Goal: Transaction & Acquisition: Subscribe to service/newsletter

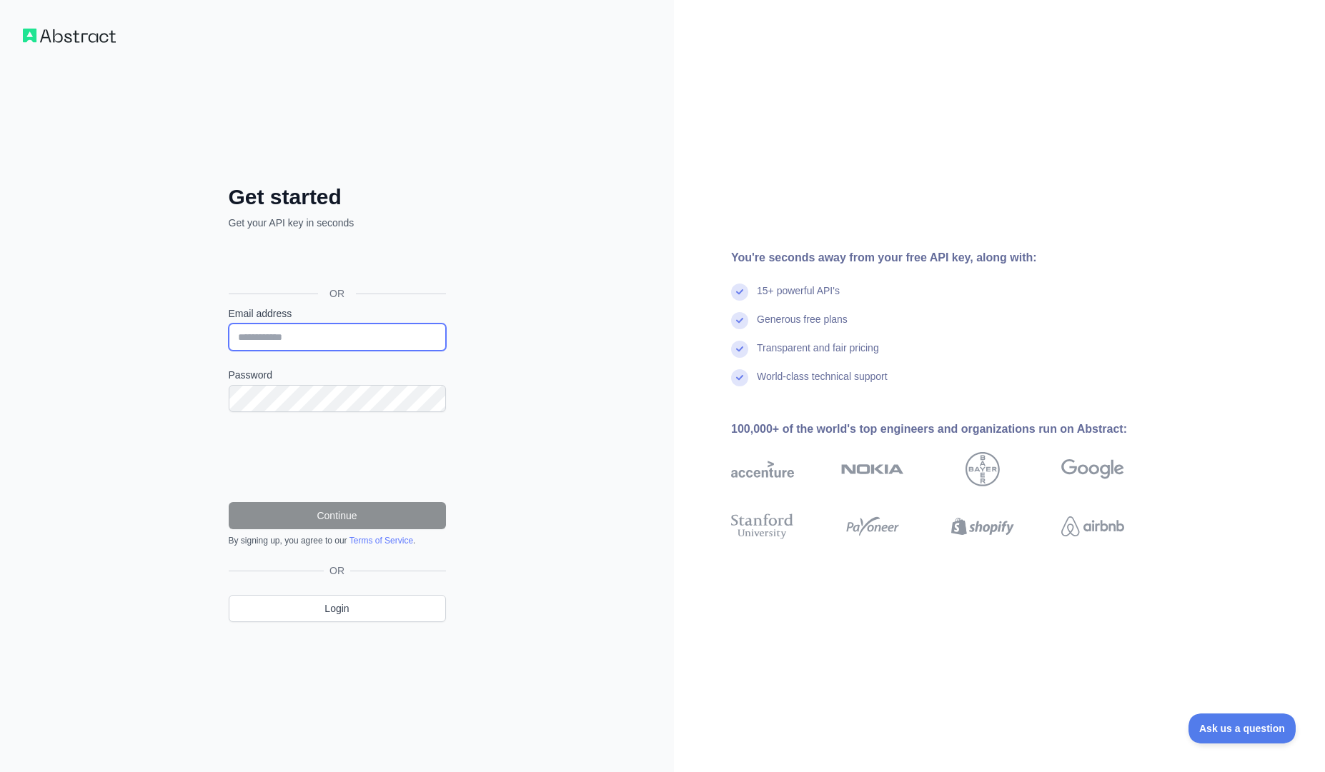
click at [298, 346] on input "Email address" at bounding box center [337, 337] width 217 height 27
type input "**********"
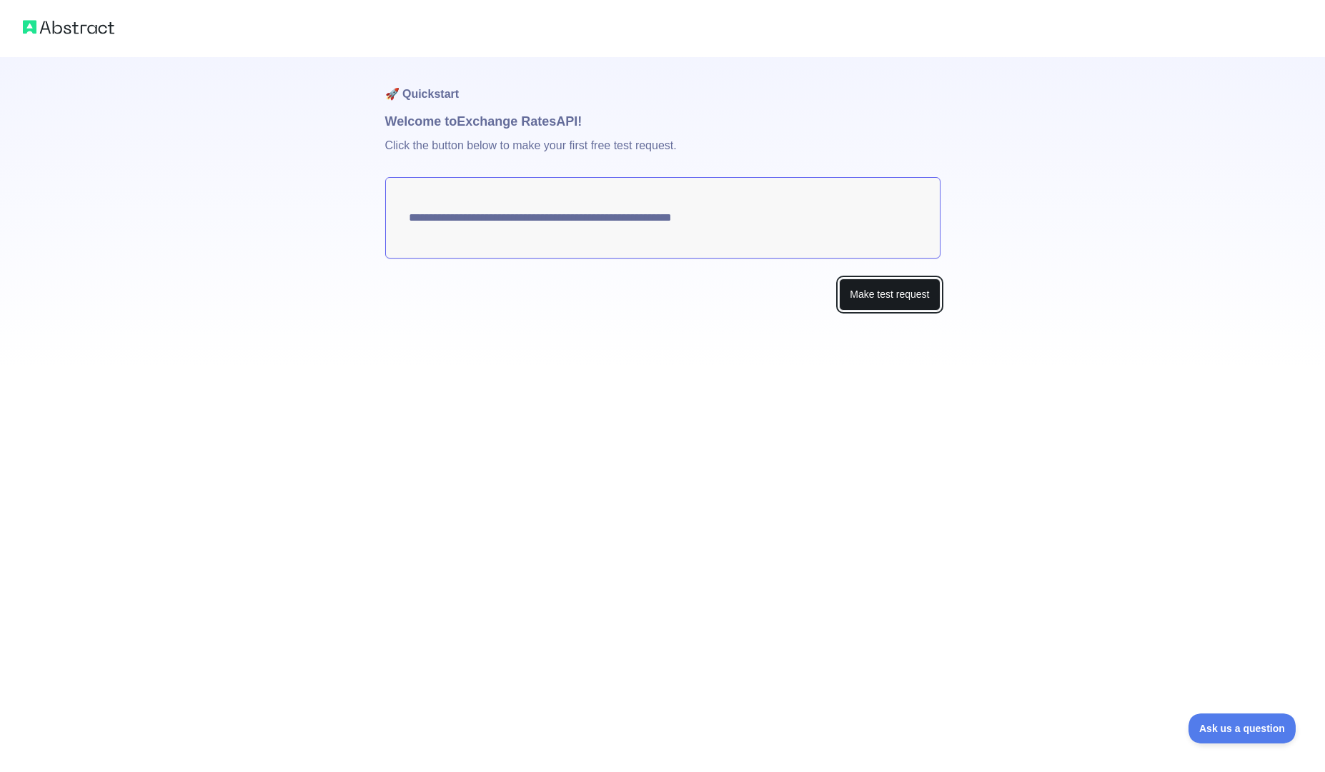
click at [845, 299] on button "Make test request" at bounding box center [889, 295] width 101 height 32
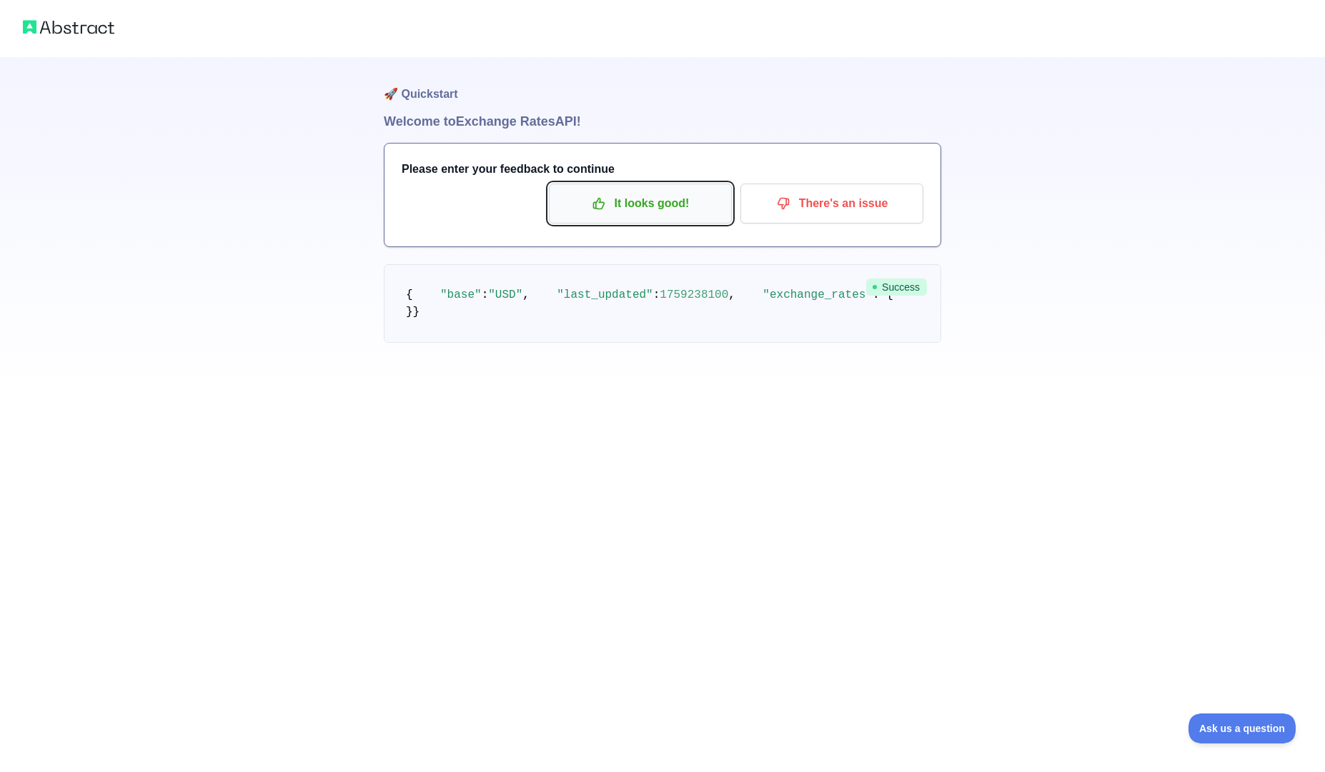
click at [646, 200] on p "It looks good!" at bounding box center [640, 204] width 161 height 24
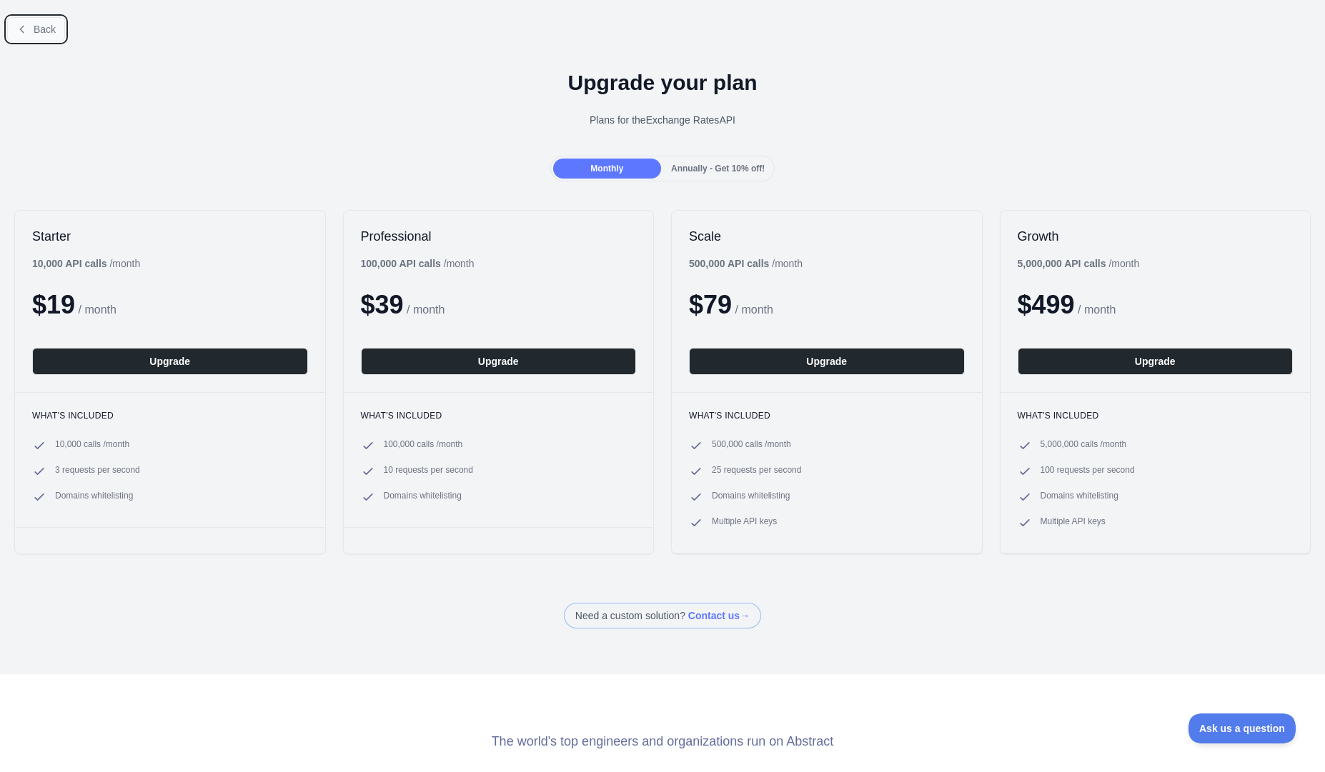
click at [44, 33] on span "Back" at bounding box center [45, 29] width 22 height 11
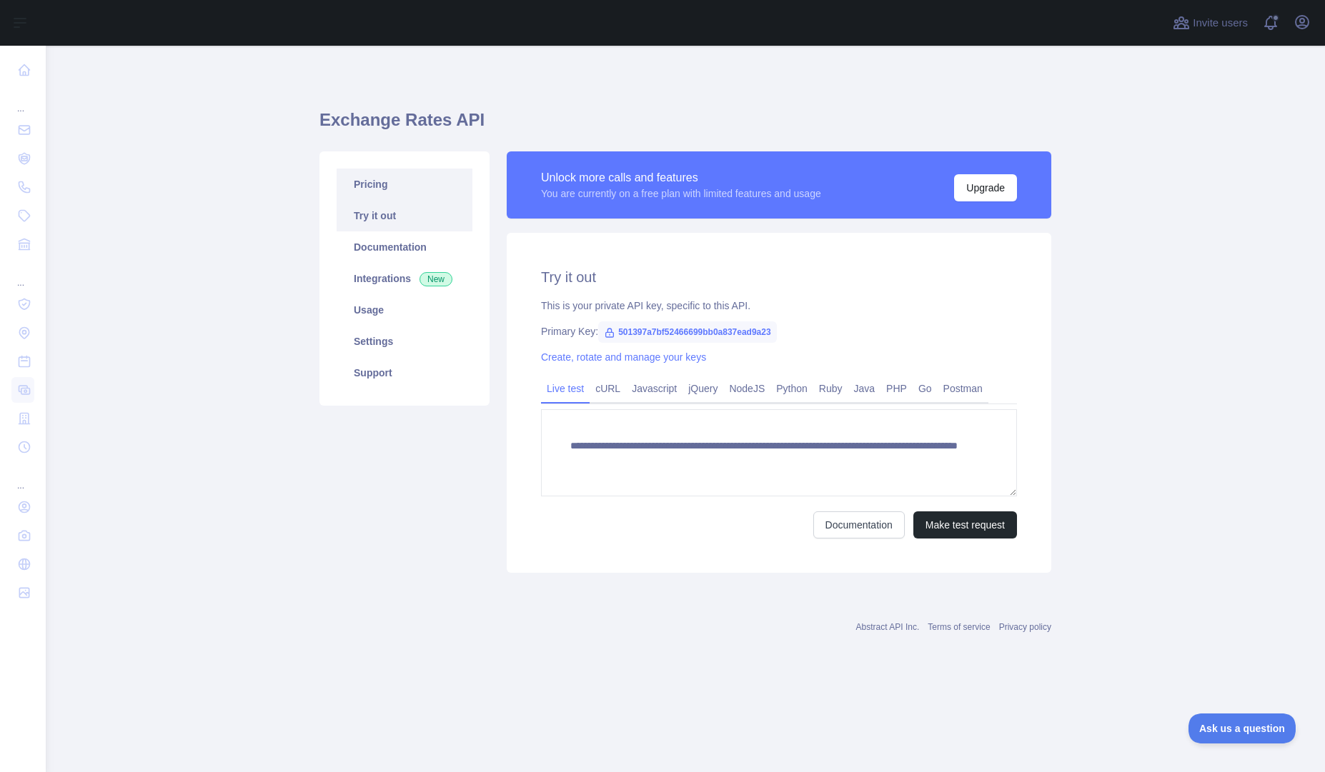
click at [381, 190] on link "Pricing" at bounding box center [405, 184] width 136 height 31
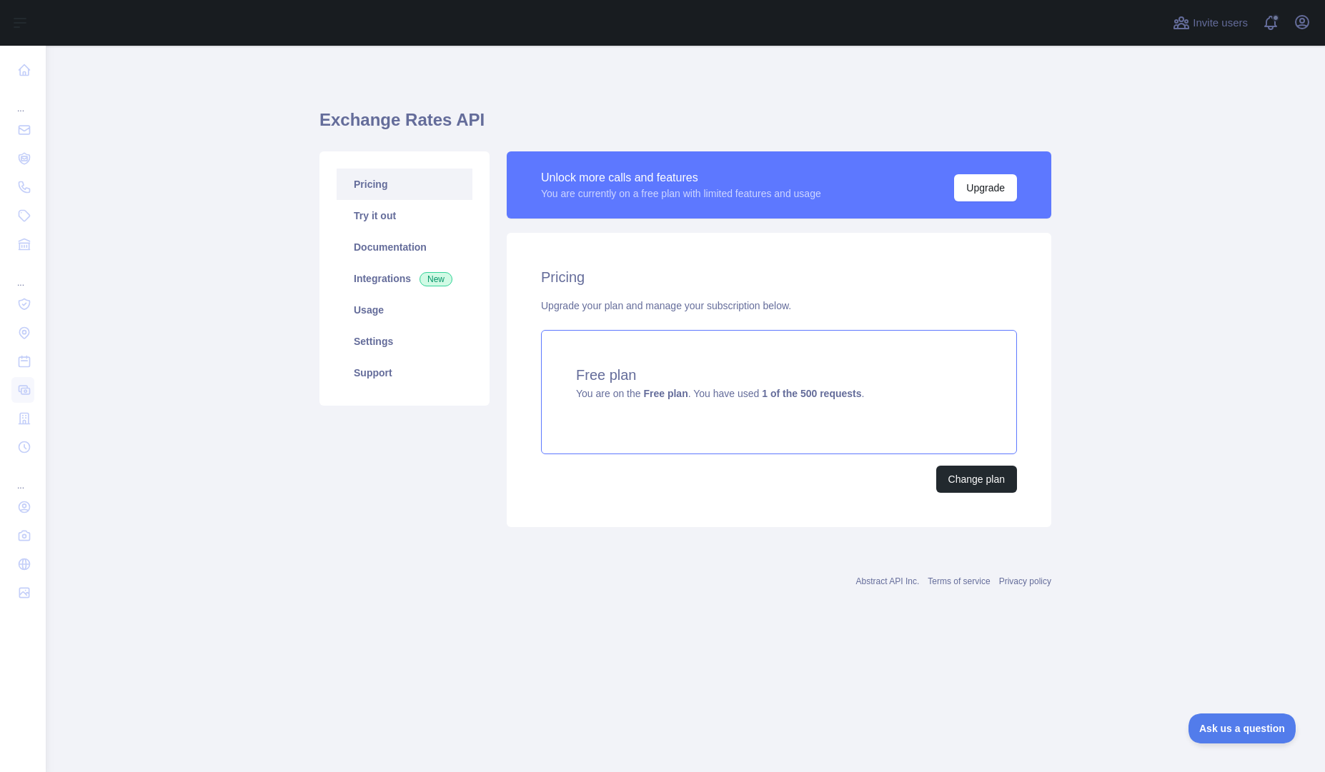
click at [923, 393] on div "Free plan You are on the Free plan . You have used 1 of the 500 requests ." at bounding box center [779, 392] width 476 height 124
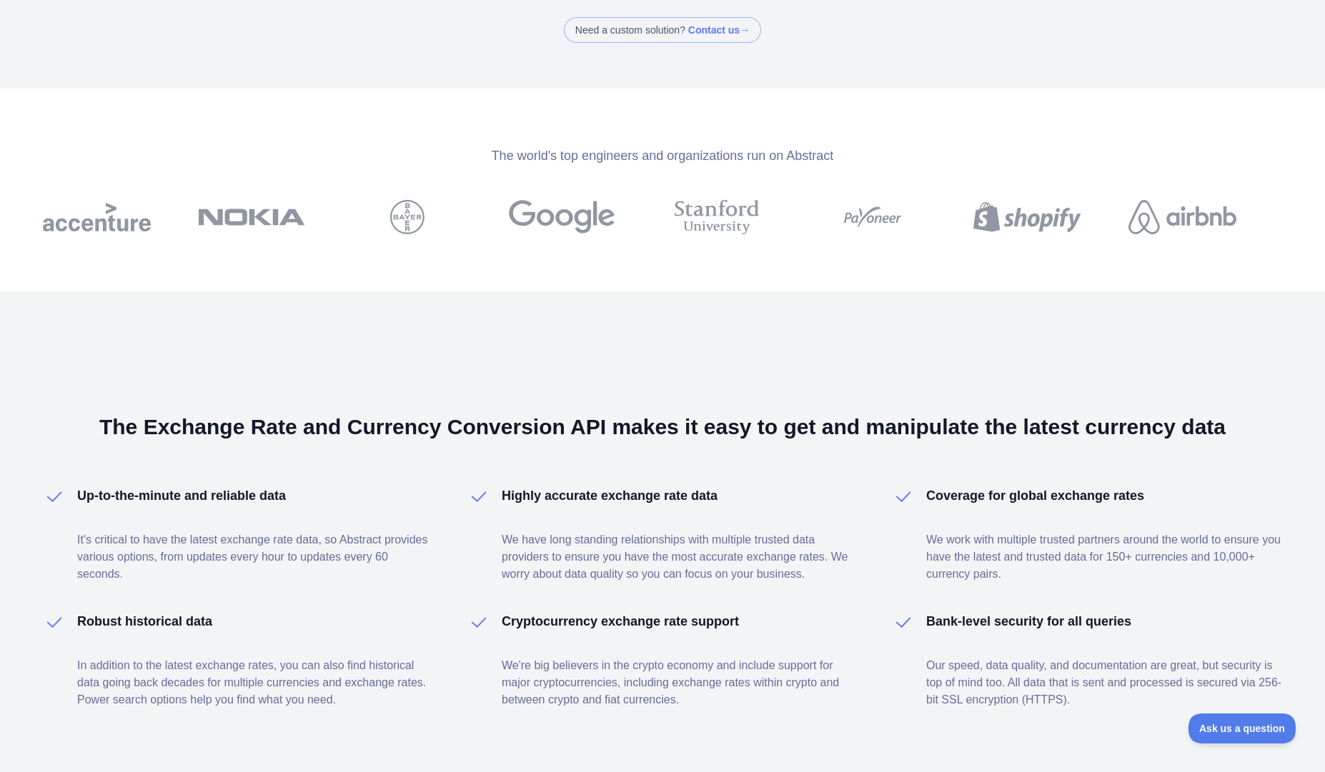
scroll to position [645, 0]
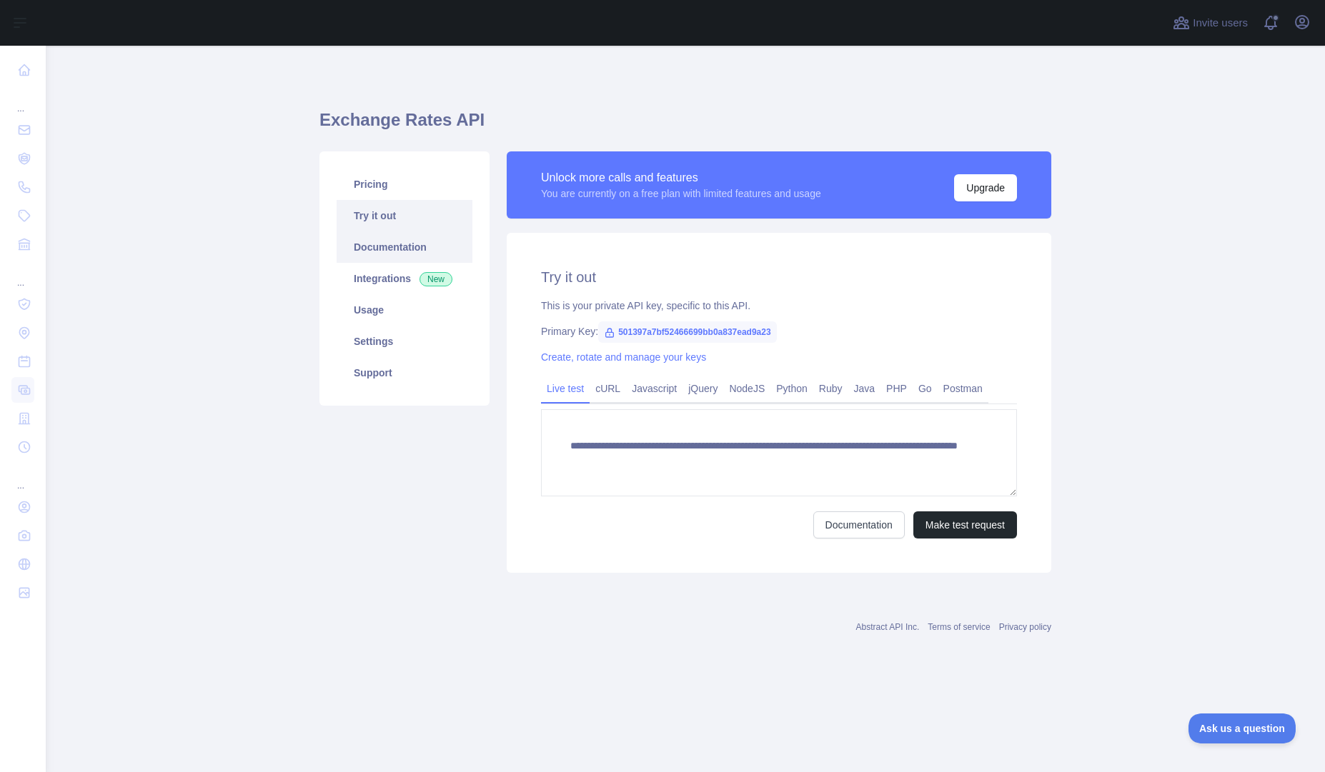
click at [399, 249] on link "Documentation" at bounding box center [405, 247] width 136 height 31
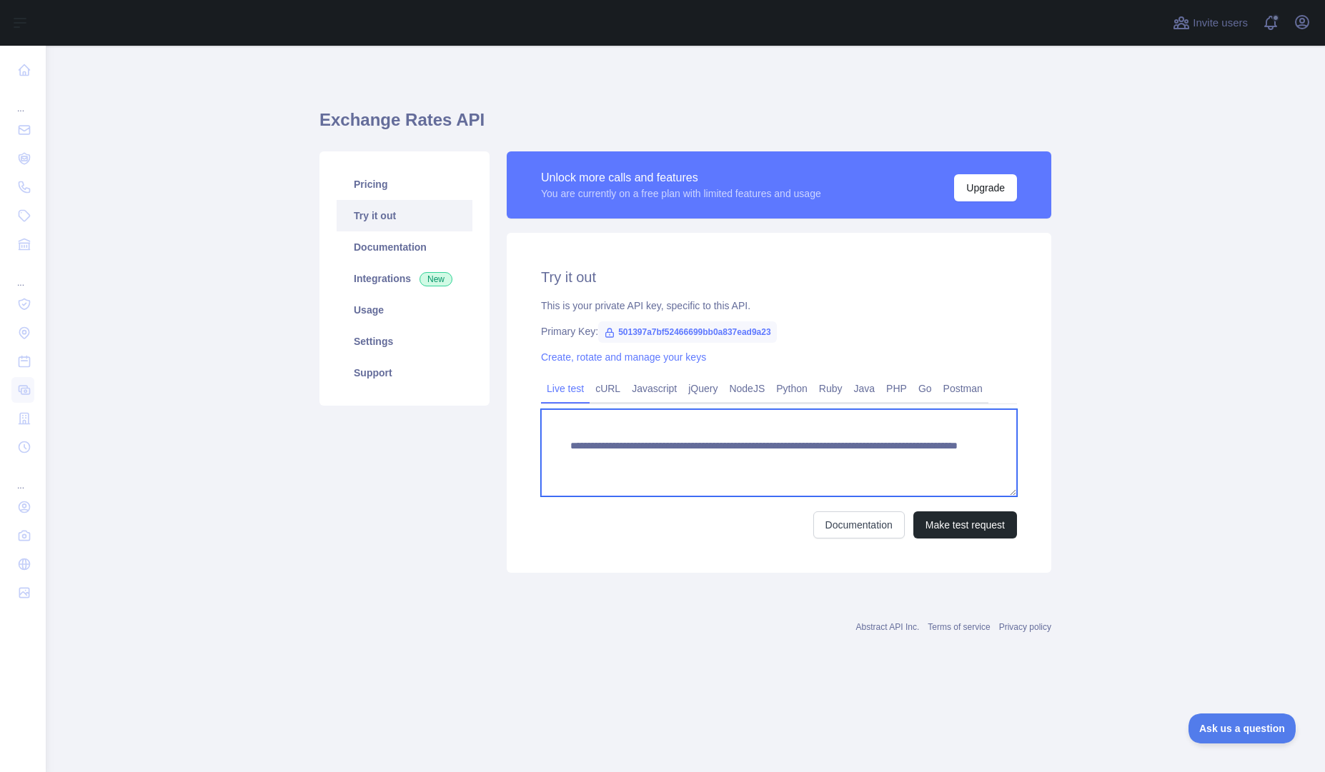
drag, startPoint x: 899, startPoint y: 466, endPoint x: 562, endPoint y: 447, distance: 337.1
click at [562, 447] on textarea "**********" at bounding box center [779, 452] width 476 height 87
